Goal: Information Seeking & Learning: Find specific fact

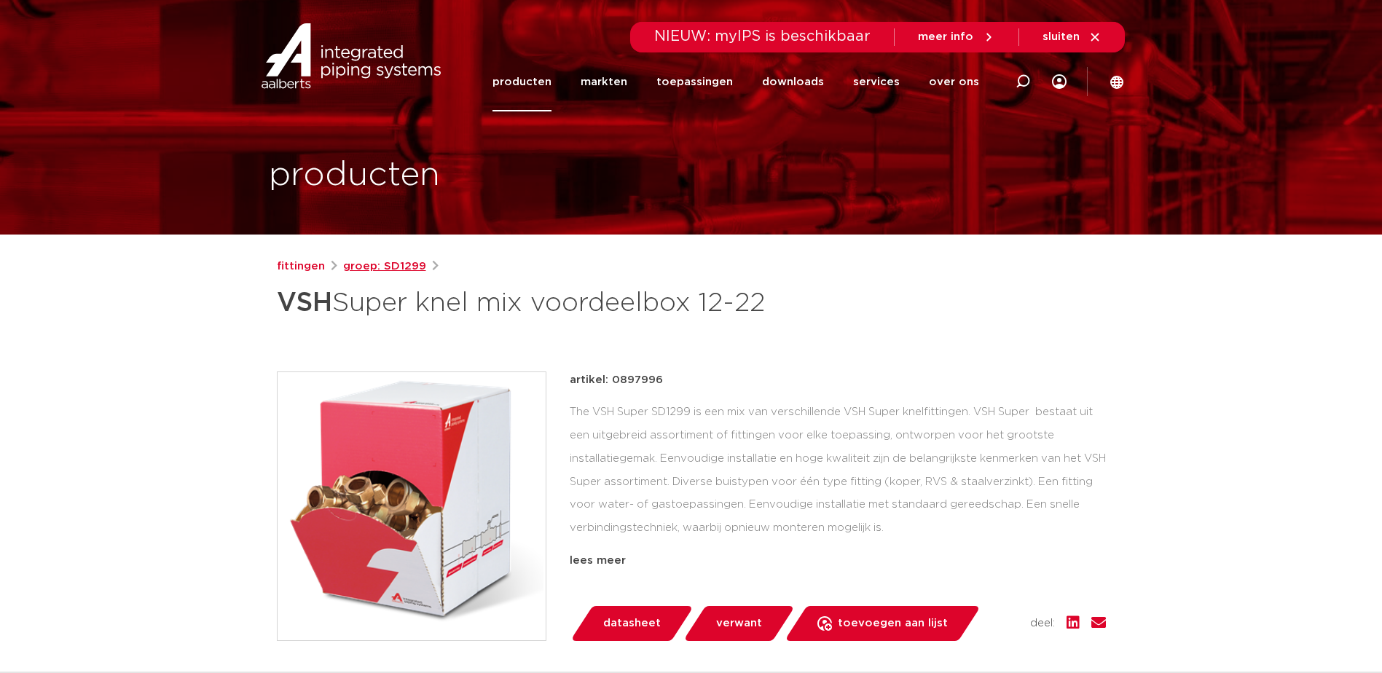
click at [387, 266] on link "groep: SD1299" at bounding box center [384, 266] width 83 height 17
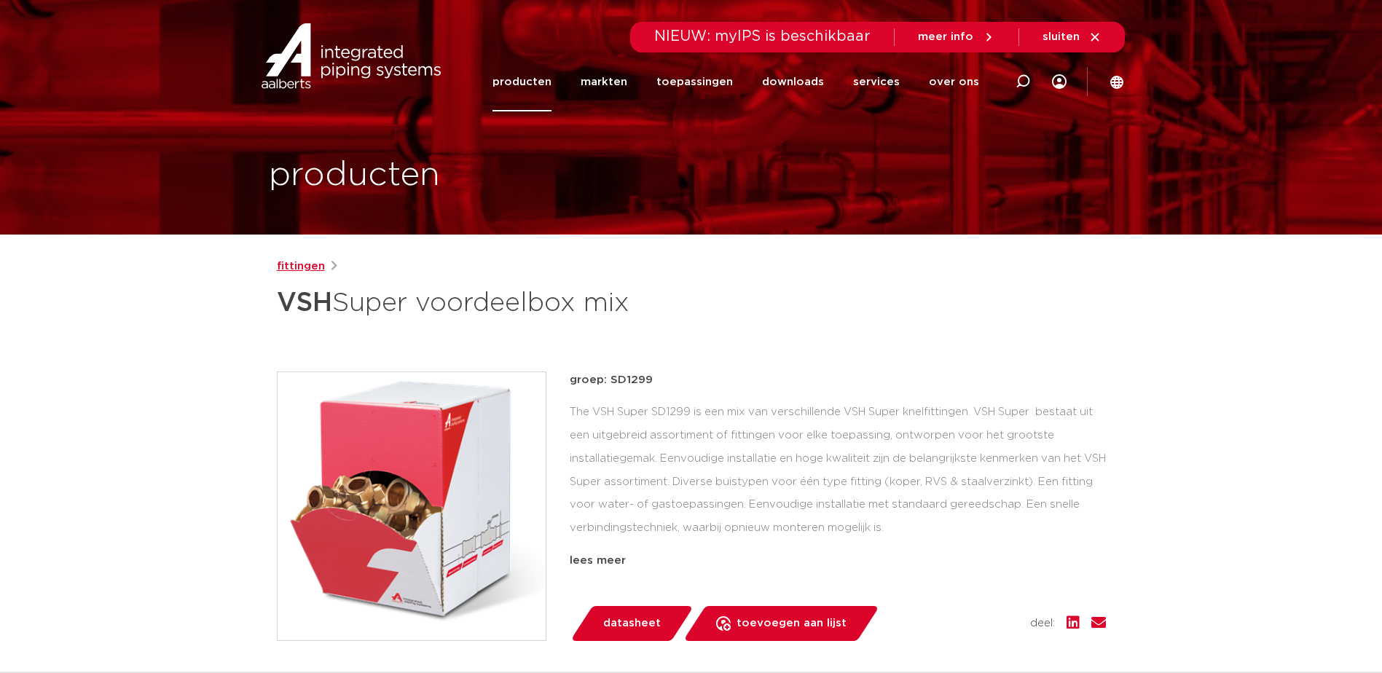
click at [302, 265] on link "fittingen" at bounding box center [301, 266] width 48 height 17
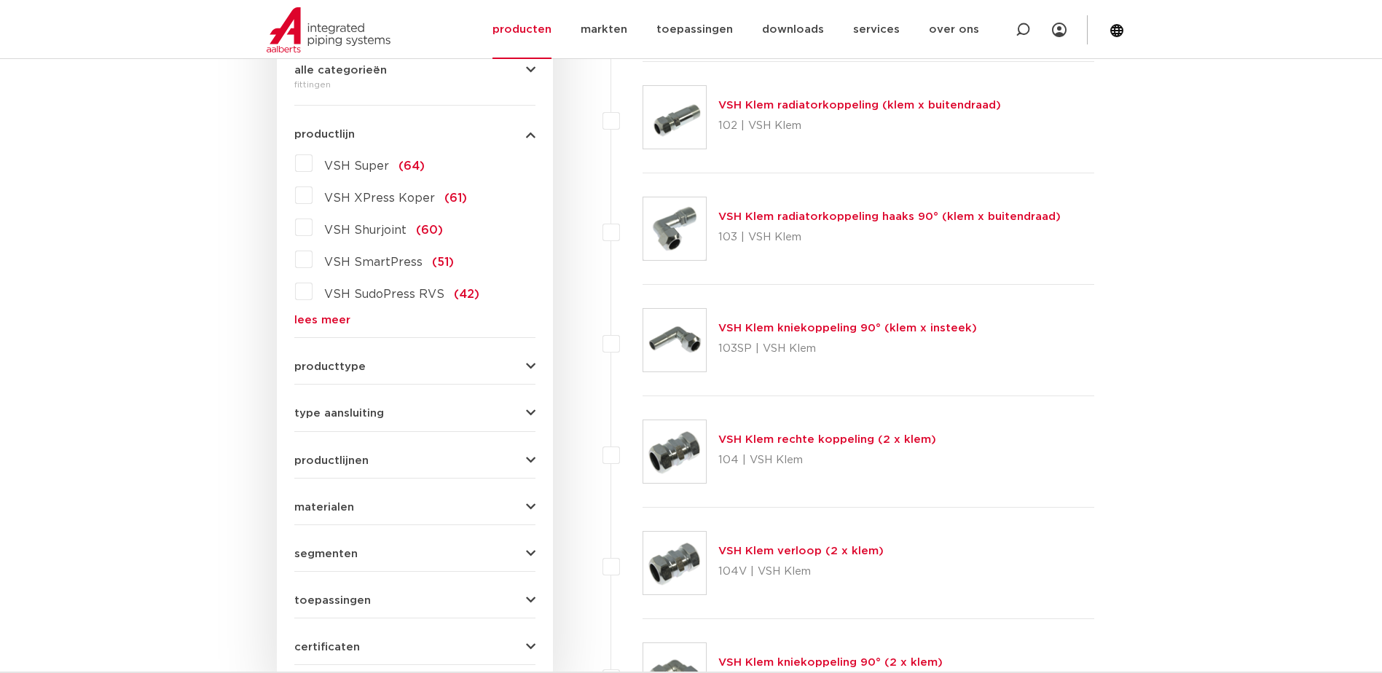
scroll to position [364, 0]
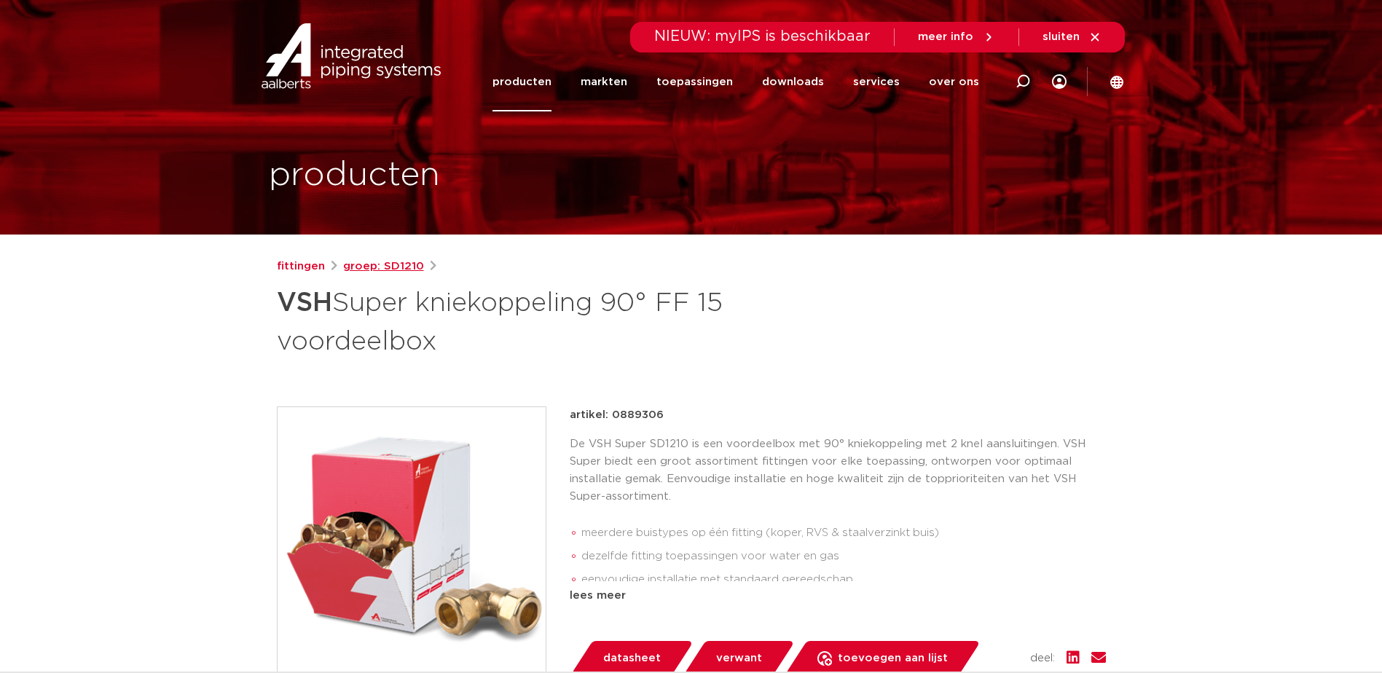
click at [353, 267] on link "groep: SD1210" at bounding box center [383, 266] width 81 height 17
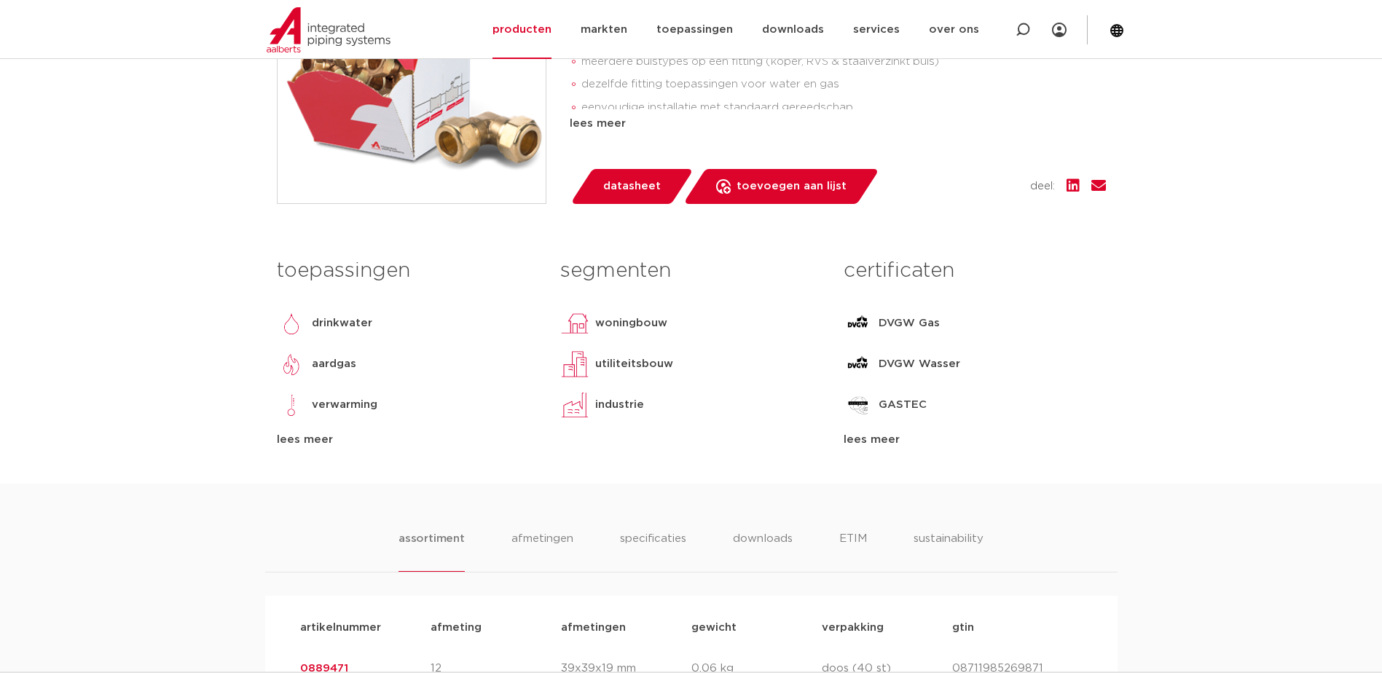
scroll to position [947, 0]
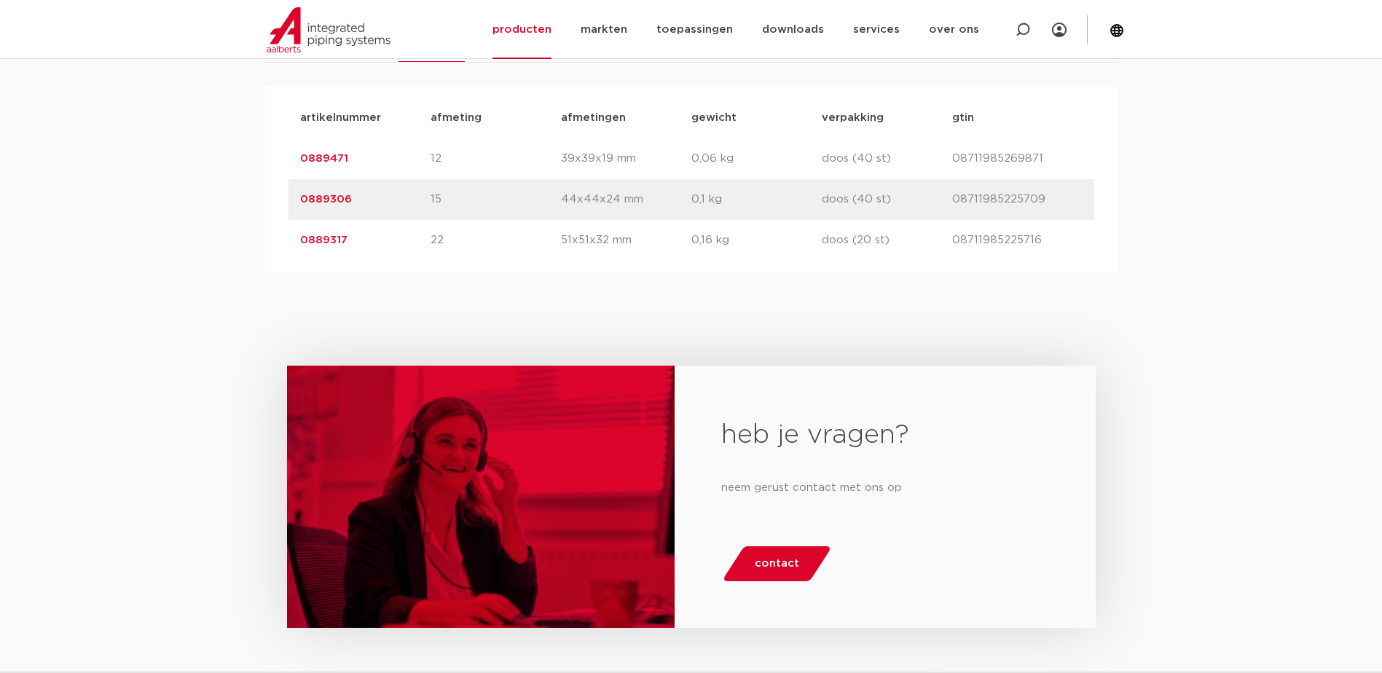
drag, startPoint x: 351, startPoint y: 280, endPoint x: 302, endPoint y: 278, distance: 49.6
click at [302, 249] on p "0889317" at bounding box center [365, 240] width 130 height 17
copy link "0889317"
click at [993, 249] on p "08711985225716" at bounding box center [1017, 240] width 130 height 17
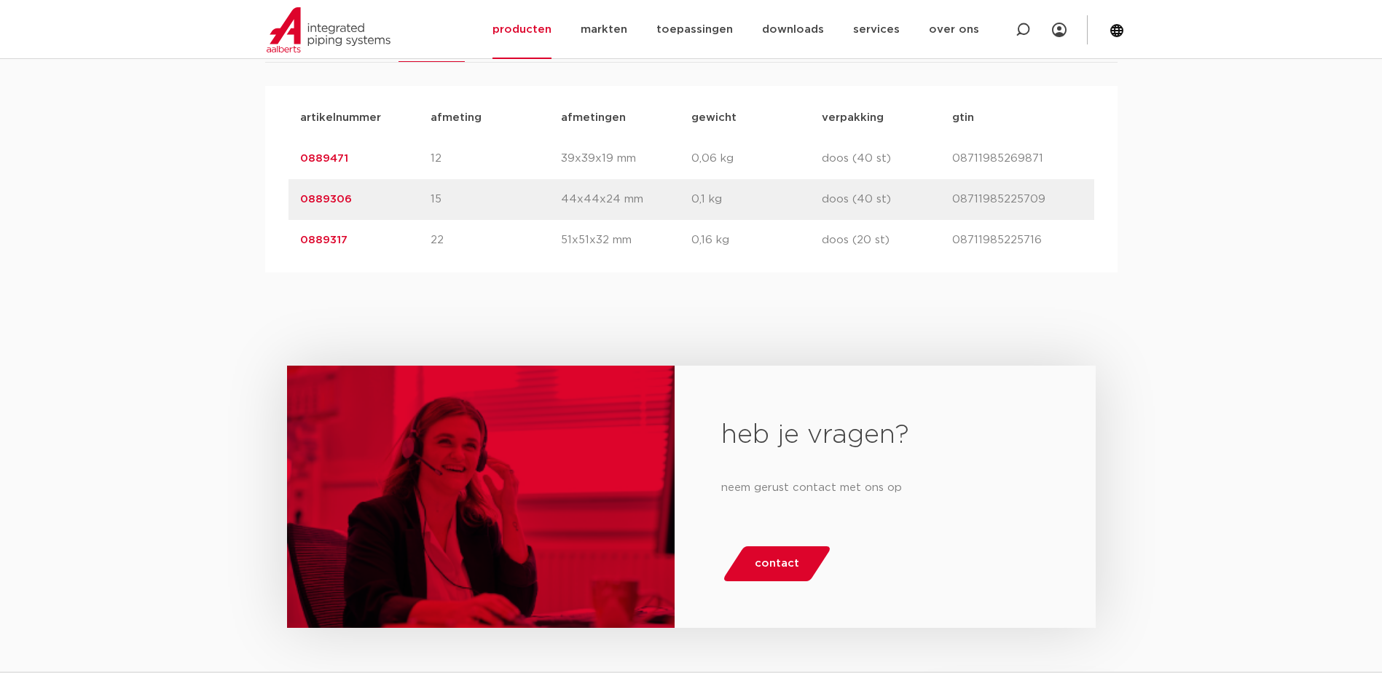
copy p "08711985225716"
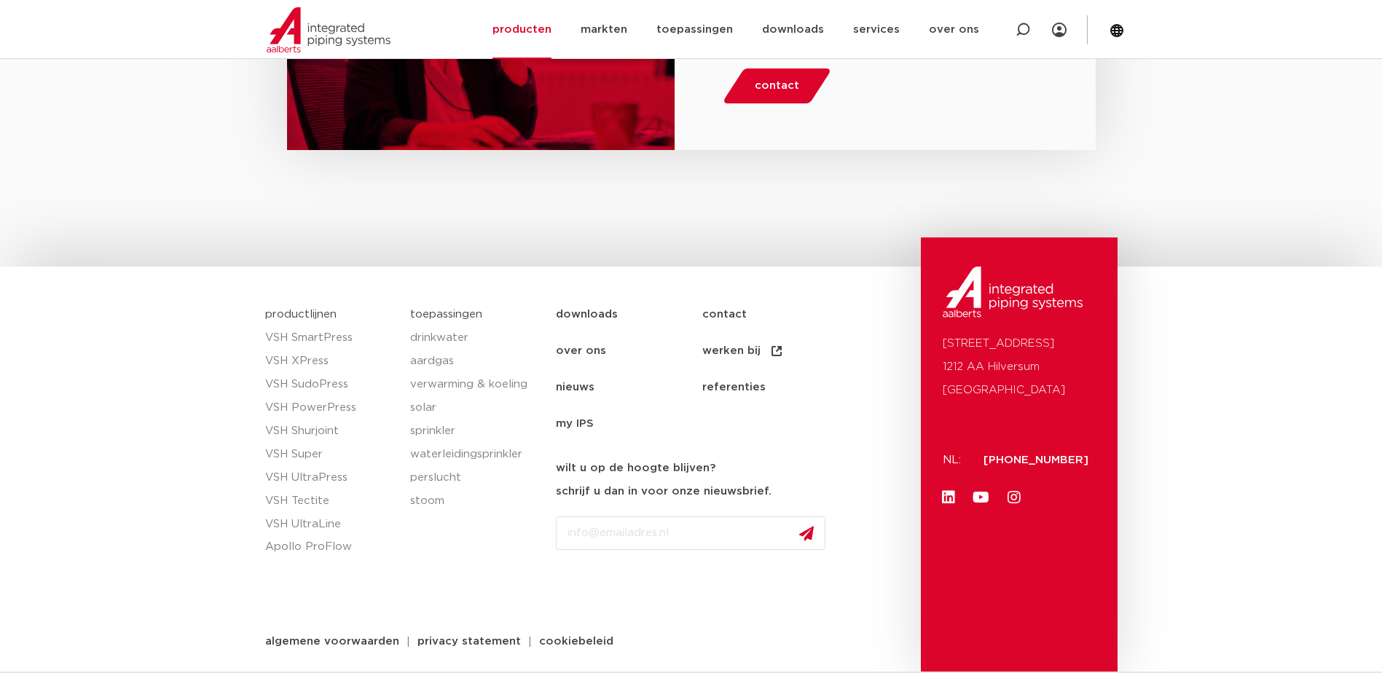
scroll to position [950, 0]
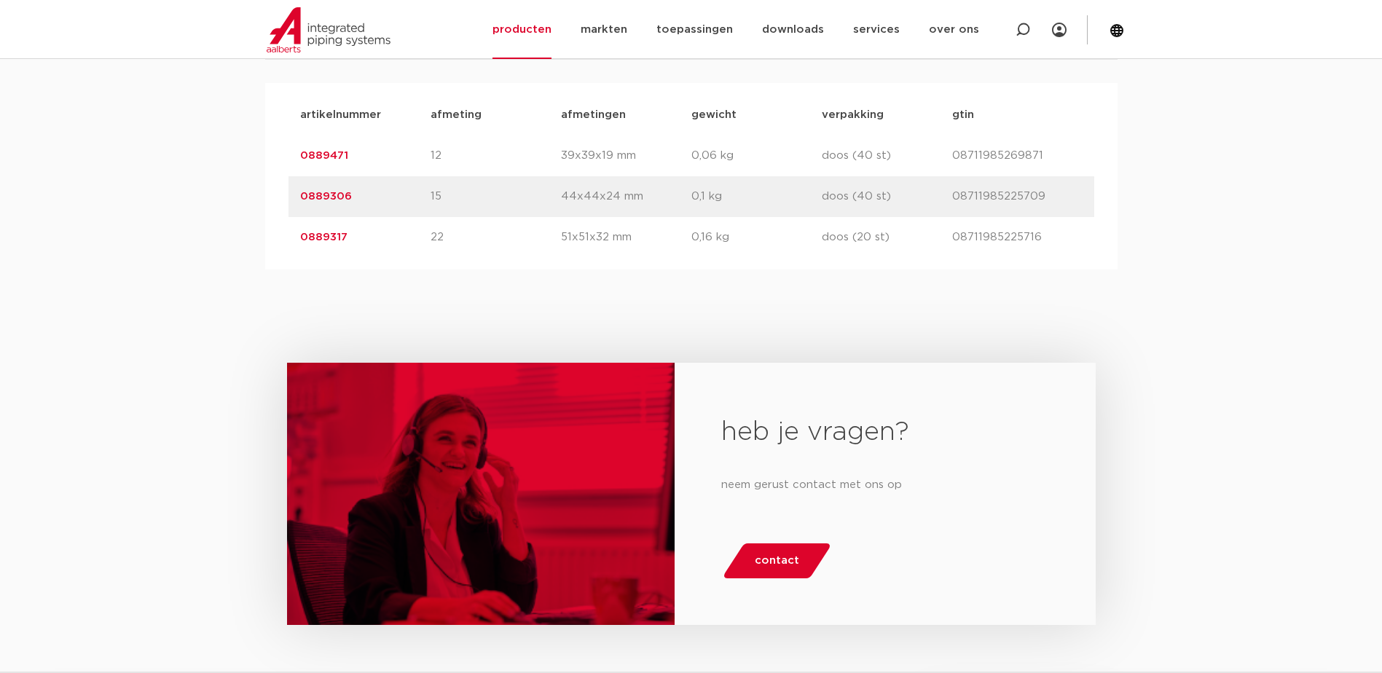
drag, startPoint x: 348, startPoint y: 272, endPoint x: 295, endPoint y: 275, distance: 52.6
click at [295, 258] on div "artikelnummer 0889317 afmeting 22 [GEOGRAPHIC_DATA] 51x51x32 mm gewicht 0,16 kg…" at bounding box center [692, 237] width 806 height 41
copy link "0889317"
